Goal: Task Accomplishment & Management: Use online tool/utility

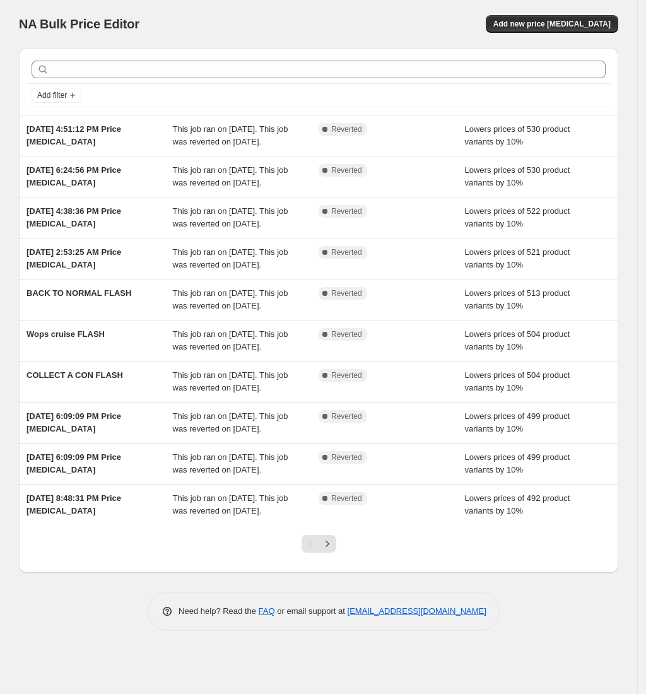
click at [588, 33] on div "NA Bulk Price Editor. This page is ready NA Bulk Price Editor Add new price [ME…" at bounding box center [318, 24] width 599 height 48
click at [589, 31] on button "Add new price [MEDICAL_DATA]" at bounding box center [551, 24] width 132 height 18
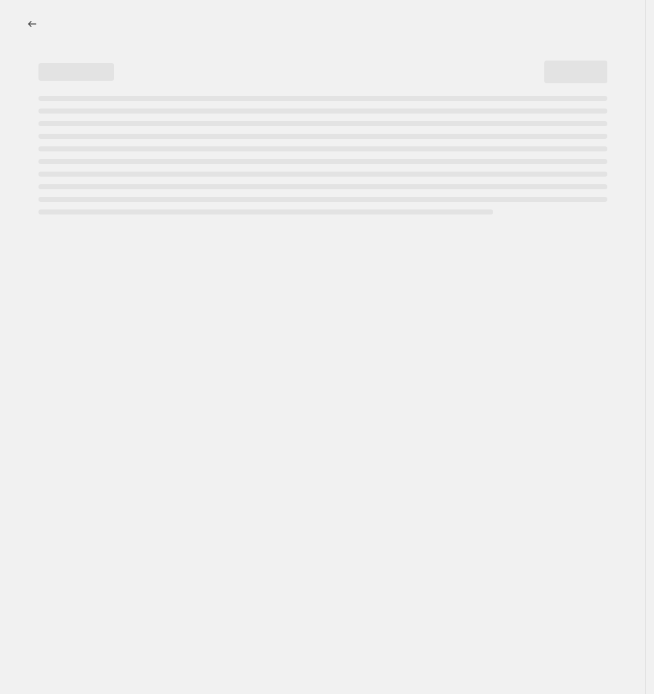
select select "percentage"
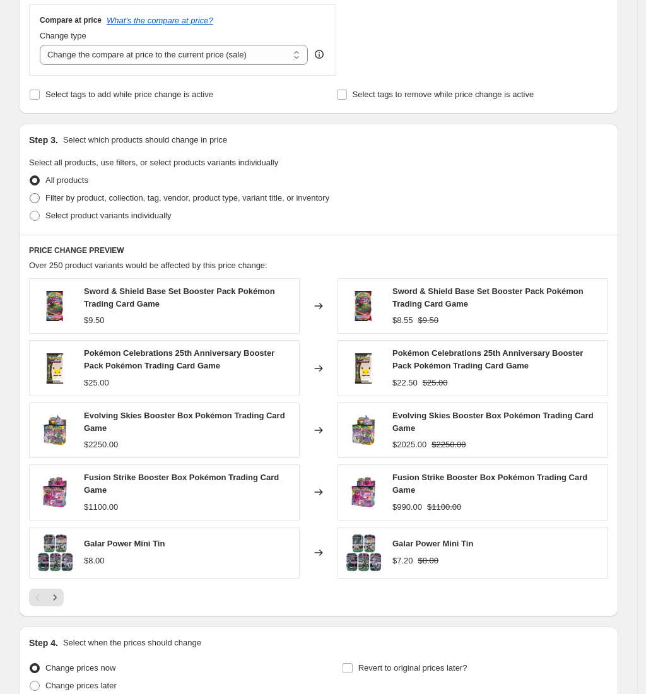
scroll to position [588, 0]
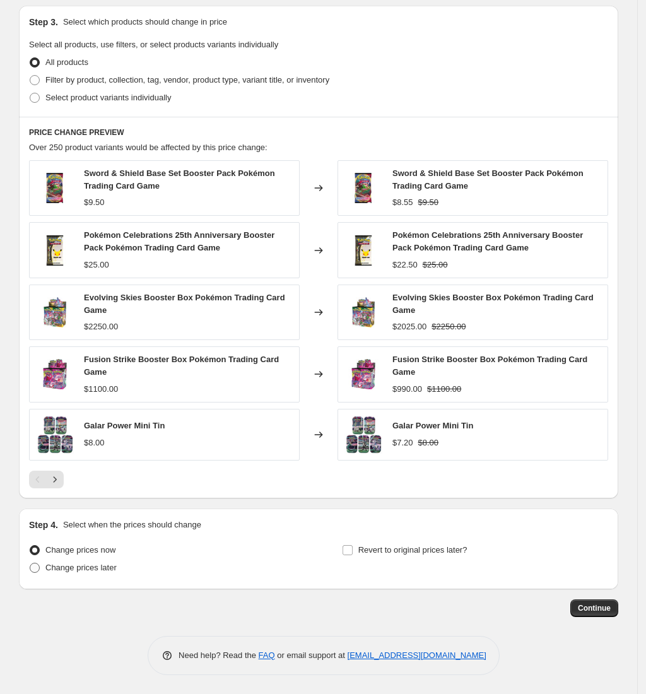
click at [100, 567] on span "Change prices later" at bounding box center [80, 566] width 71 height 9
click at [30, 563] on input "Change prices later" at bounding box center [30, 562] width 1 height 1
radio input "true"
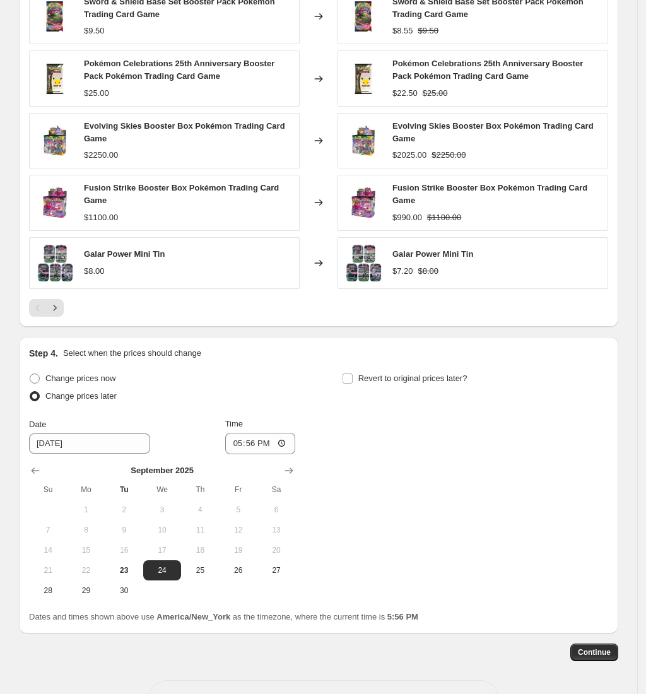
scroll to position [755, 0]
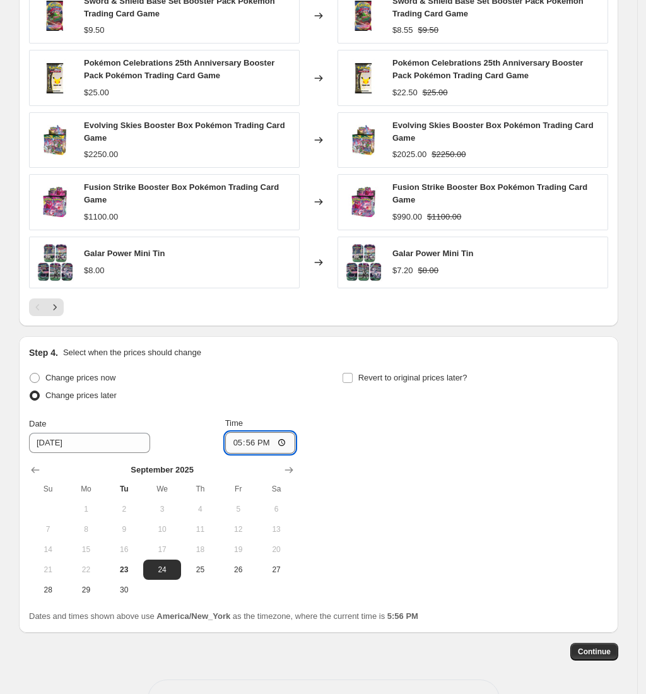
click at [237, 450] on input "17:56" at bounding box center [260, 442] width 71 height 21
type input "00:00"
click at [386, 462] on div "Change prices now Change prices later Date [DATE] Time 00:00 [DATE] Su Mo Tu We…" at bounding box center [318, 484] width 579 height 231
click at [371, 376] on span "Revert to original prices later?" at bounding box center [412, 377] width 109 height 9
click at [352, 376] on input "Revert to original prices later?" at bounding box center [347, 378] width 10 height 10
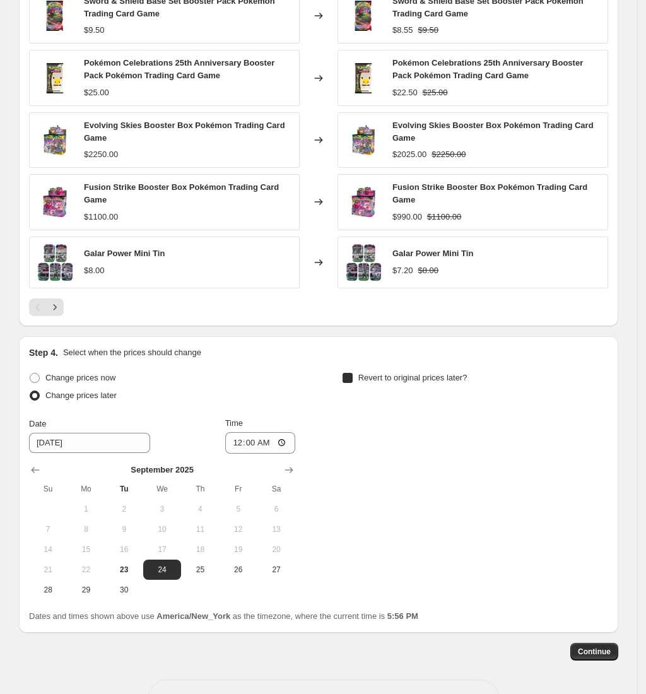
checkbox input "true"
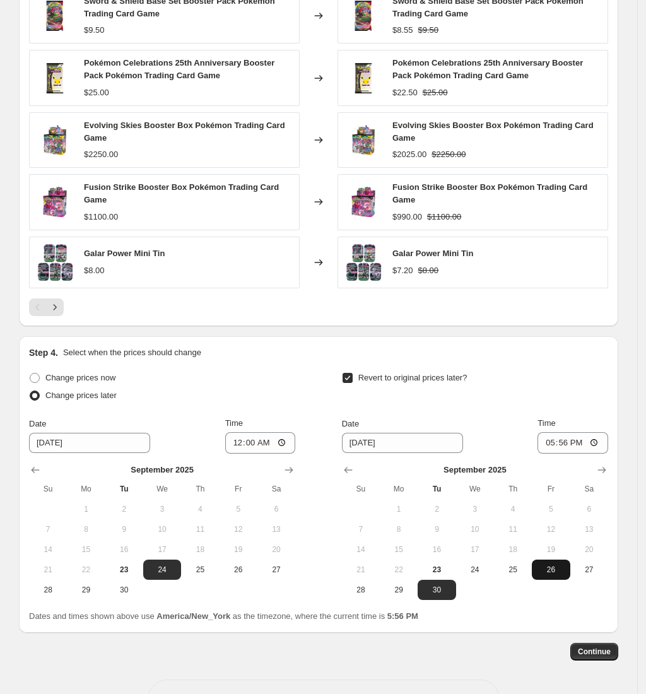
click at [552, 574] on span "26" at bounding box center [551, 569] width 28 height 10
type input "[DATE]"
click at [554, 446] on input "17:56" at bounding box center [572, 442] width 71 height 21
type input "00:00"
click at [483, 628] on div "Step 4. Select when the prices should change Change prices now Change prices la…" at bounding box center [318, 484] width 599 height 296
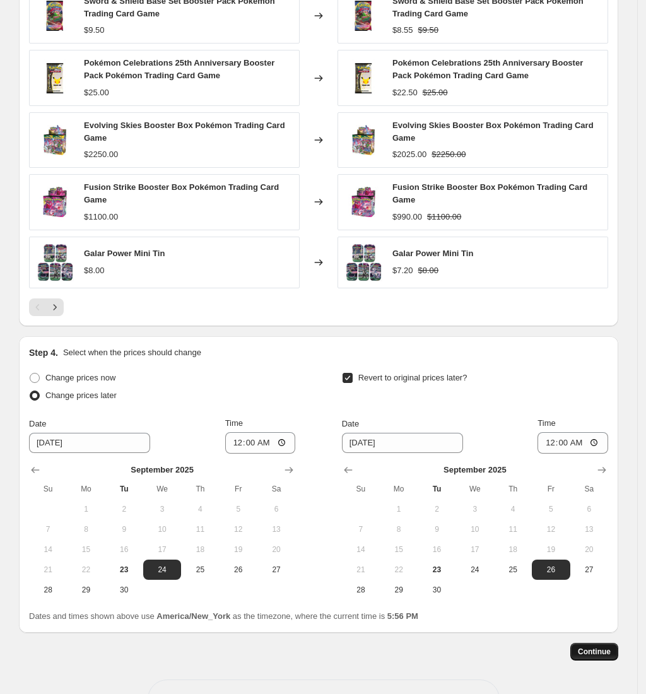
click at [610, 651] on span "Continue" at bounding box center [594, 651] width 33 height 10
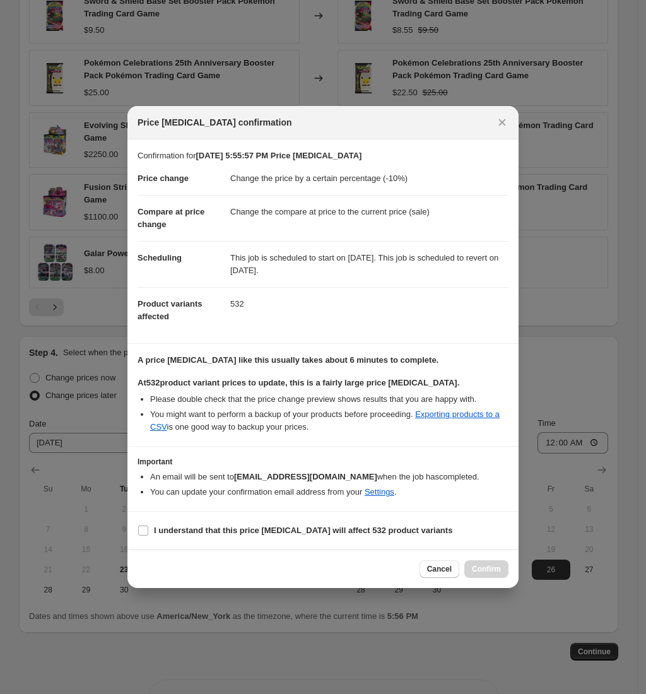
drag, startPoint x: 243, startPoint y: 527, endPoint x: 372, endPoint y: 541, distance: 130.0
click at [243, 527] on b "I understand that this price [MEDICAL_DATA] will affect 532 product variants" at bounding box center [303, 529] width 298 height 9
click at [148, 527] on input "I understand that this price [MEDICAL_DATA] will affect 532 product variants" at bounding box center [143, 530] width 10 height 10
checkbox input "true"
click at [492, 566] on span "Confirm" at bounding box center [486, 569] width 29 height 10
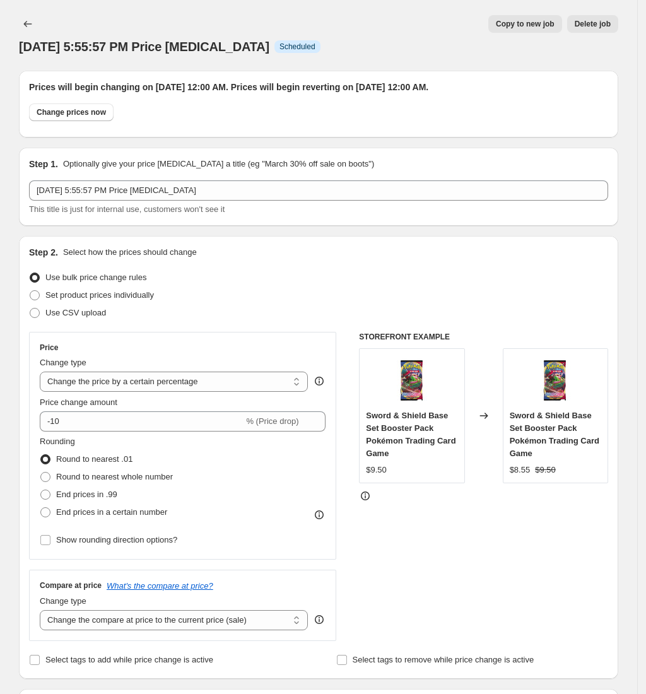
scroll to position [755, 0]
